Goal: Check status: Check status

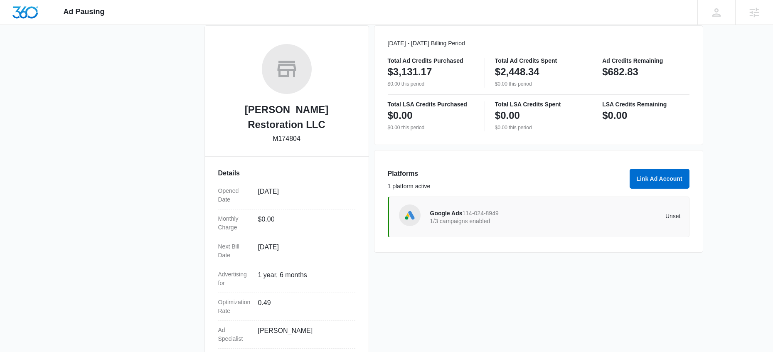
scroll to position [148, 0]
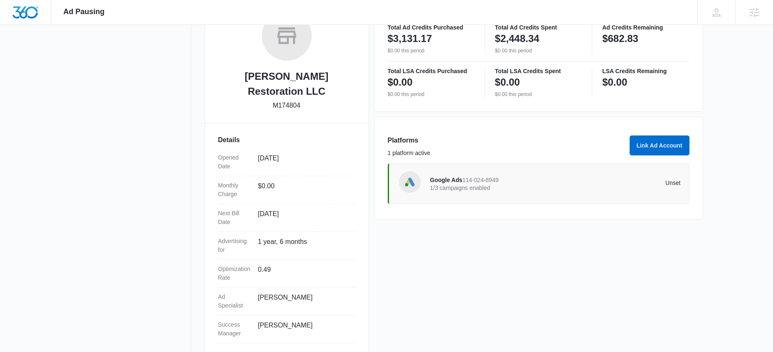
click at [479, 174] on div "Google Ads 114-024-8949 1/3 campaigns enabled Unset" at bounding box center [555, 183] width 250 height 23
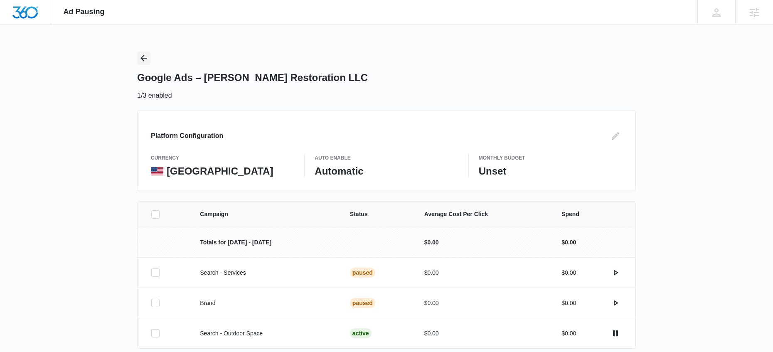
click at [146, 57] on icon "Back" at bounding box center [144, 58] width 10 height 10
